Goal: Obtain resource: Obtain resource

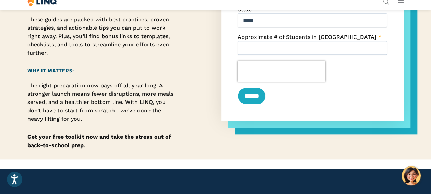
scroll to position [279, 0]
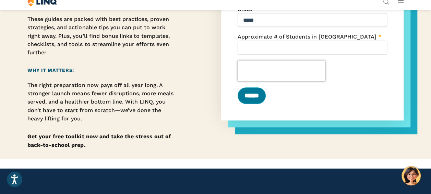
click at [256, 104] on input "******" at bounding box center [252, 95] width 28 height 16
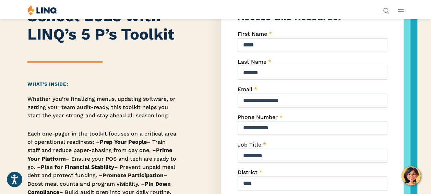
scroll to position [87, 0]
